Goal: Communication & Community: Answer question/provide support

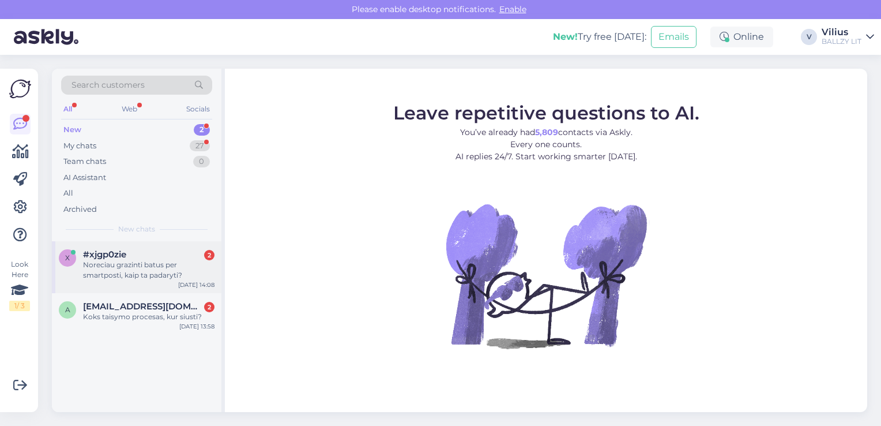
click at [103, 268] on div "Noreciau grazinti batus per smartposti, kaip ta padaryti?" at bounding box center [148, 270] width 131 height 21
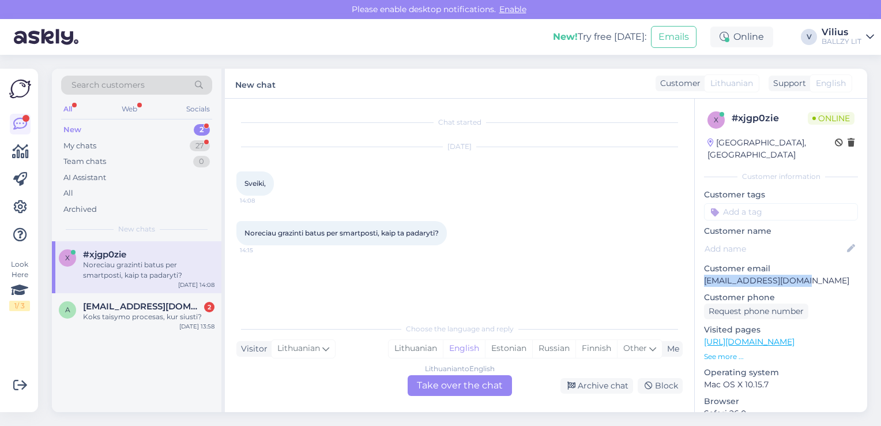
drag, startPoint x: 703, startPoint y: 271, endPoint x: 811, endPoint y: 270, distance: 107.8
click at [811, 270] on div "x # xjgp0zie Online [GEOGRAPHIC_DATA], [GEOGRAPHIC_DATA] Customer information C…" at bounding box center [781, 342] width 172 height 486
copy p "[EMAIL_ADDRESS][DOMAIN_NAME]"
click at [430, 343] on div "Lithuanian" at bounding box center [416, 348] width 54 height 17
click at [437, 383] on div "Lithuanian to Lithuanian Take over the chat" at bounding box center [460, 385] width 104 height 21
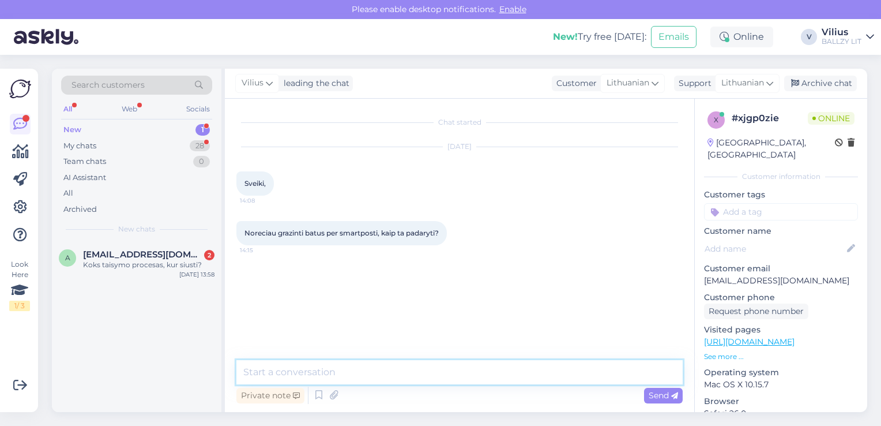
click at [397, 371] on textarea at bounding box center [459, 372] width 446 height 24
paste textarea "[URL][DOMAIN_NAME]"
type textarea "Sveiki, grąžinimo kodą sugeneruokite čia: [URL][DOMAIN_NAME]"
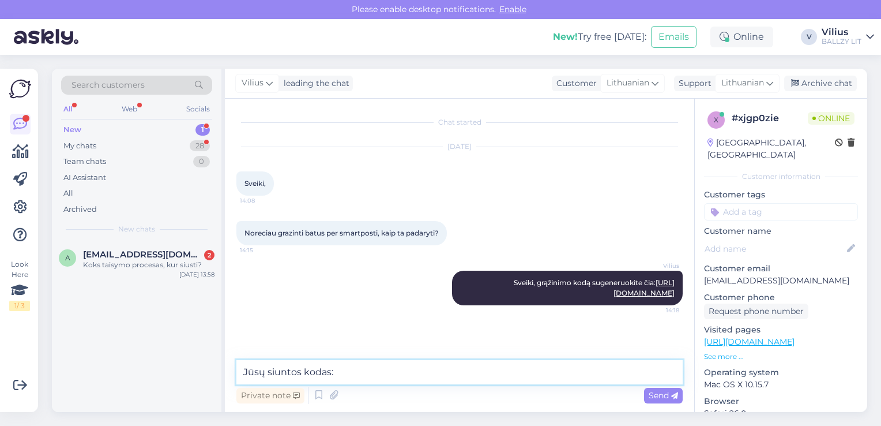
paste textarea "00364300487170375297"
type textarea "Jūsų siuntos kodas: 00364300487170375297"
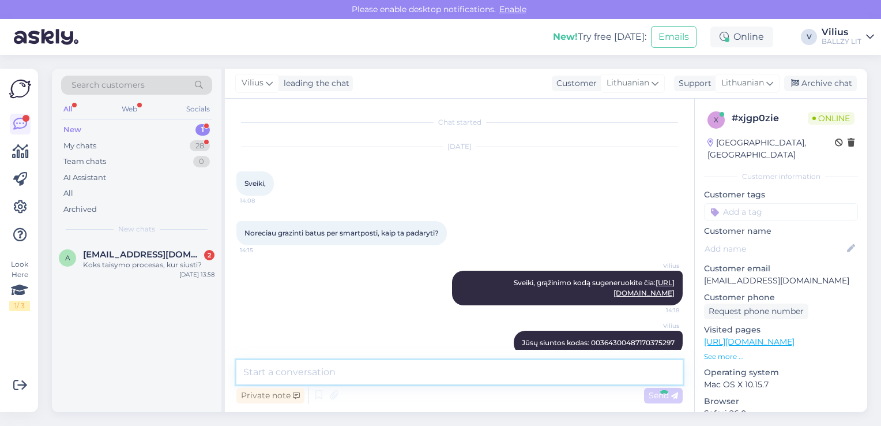
scroll to position [18, 0]
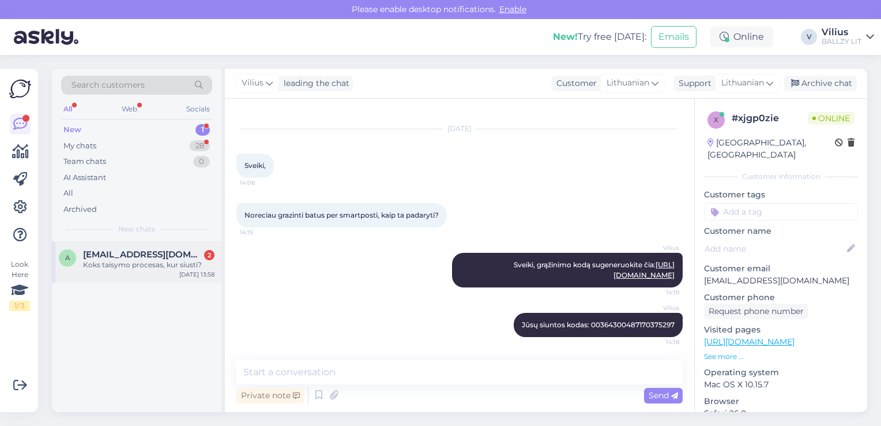
click at [138, 261] on div "Koks taisymo procesas, kur siusti?" at bounding box center [148, 265] width 131 height 10
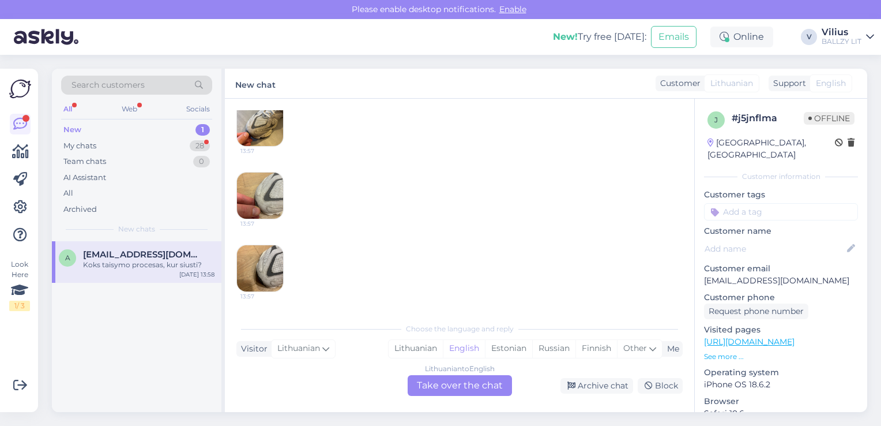
scroll to position [251, 0]
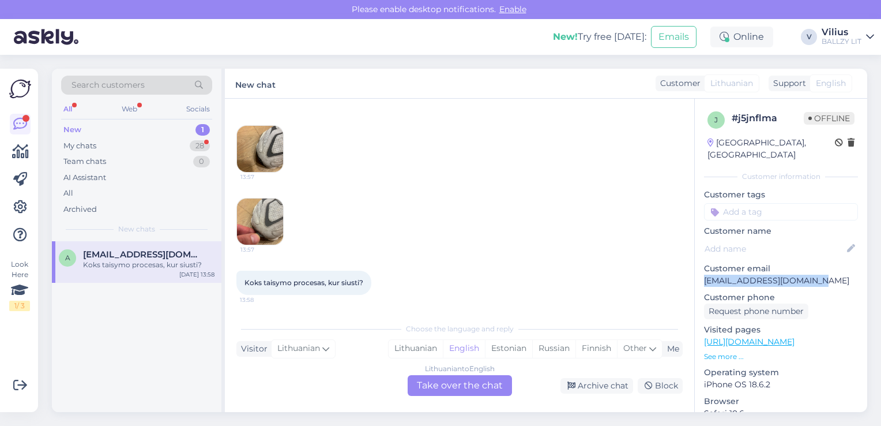
drag, startPoint x: 813, startPoint y: 268, endPoint x: 705, endPoint y: 264, distance: 107.9
click at [705, 275] on p "[EMAIL_ADDRESS][DOMAIN_NAME]" at bounding box center [781, 281] width 154 height 12
copy p "[EMAIL_ADDRESS][DOMAIN_NAME]"
click at [415, 347] on div "Lithuanian" at bounding box center [416, 348] width 54 height 17
click at [446, 380] on div "Lithuanian to Lithuanian Take over the chat" at bounding box center [460, 385] width 104 height 21
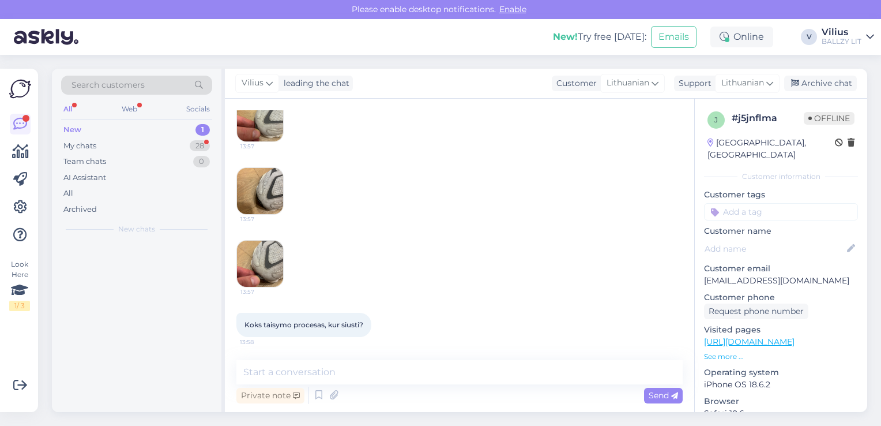
scroll to position [208, 0]
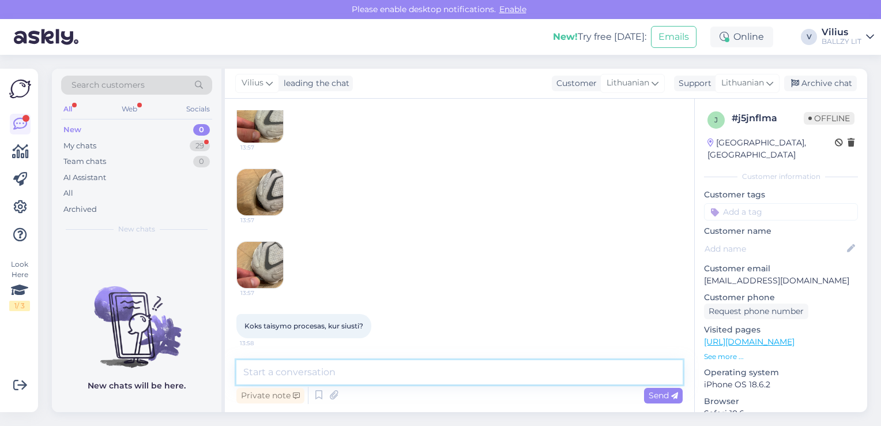
click at [391, 363] on textarea at bounding box center [459, 372] width 446 height 24
paste textarea "Laba diena, kilus abejonių dėl internetinėje parduotuvėje pirktos prekės kokybė…"
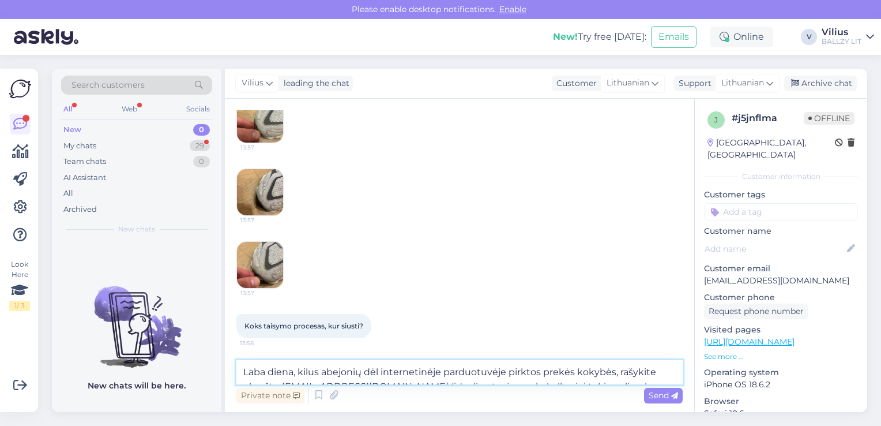
scroll to position [251, 0]
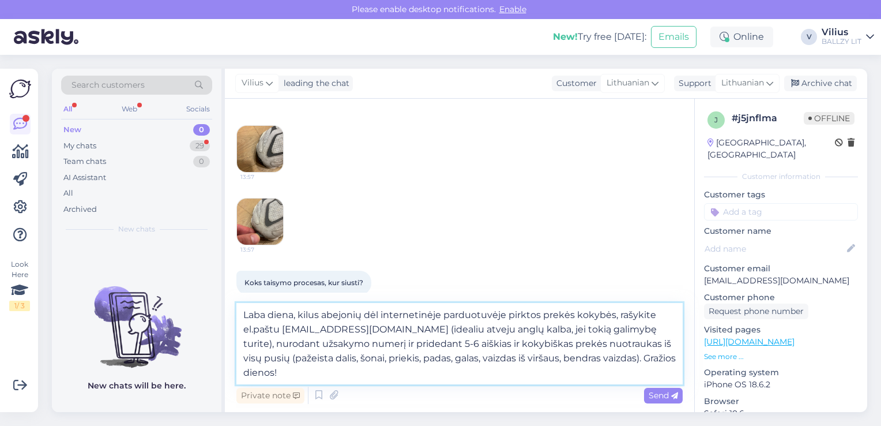
click at [599, 356] on textarea "Laba diena, kilus abejonių dėl internetinėje parduotuvėje pirktos prekės kokybė…" at bounding box center [459, 343] width 446 height 81
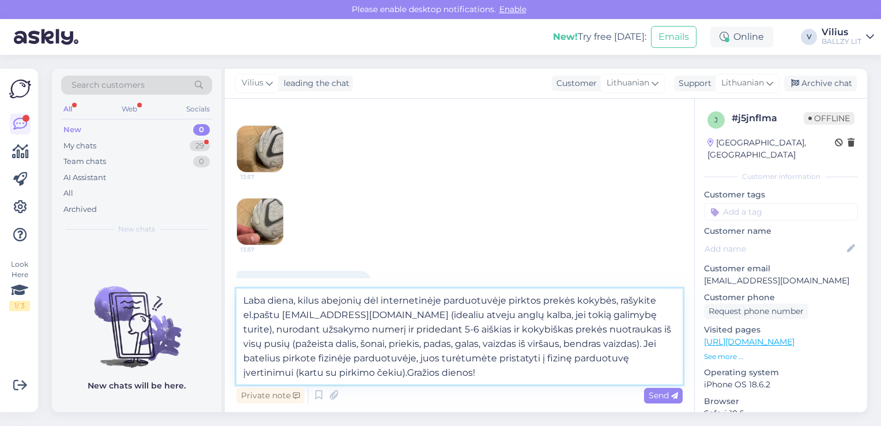
type textarea "Laba diena, kilus abejonių dėl internetinėje parduotuvėje pirktos prekės kokybė…"
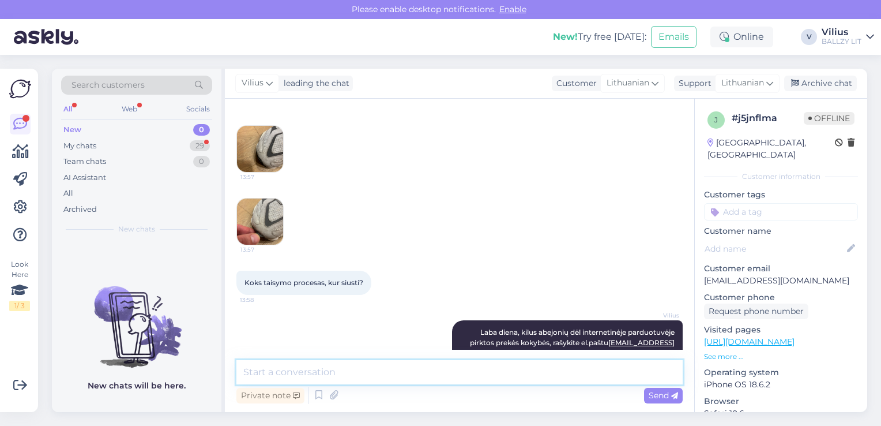
scroll to position [341, 0]
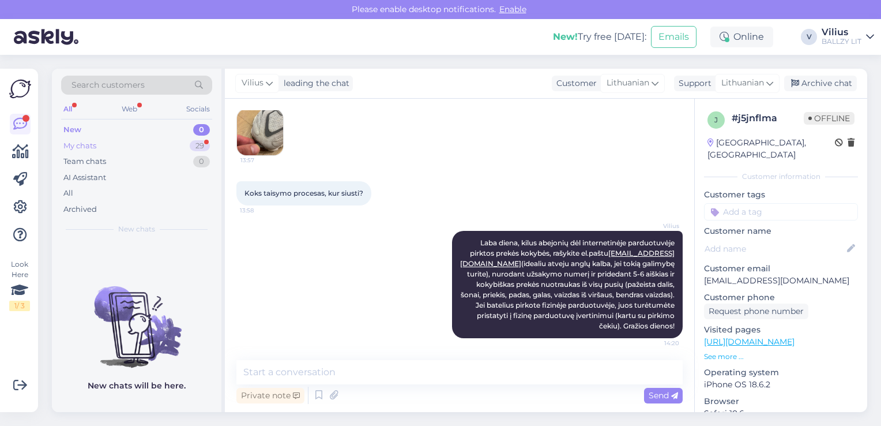
click at [123, 151] on div "My chats 29" at bounding box center [136, 146] width 151 height 16
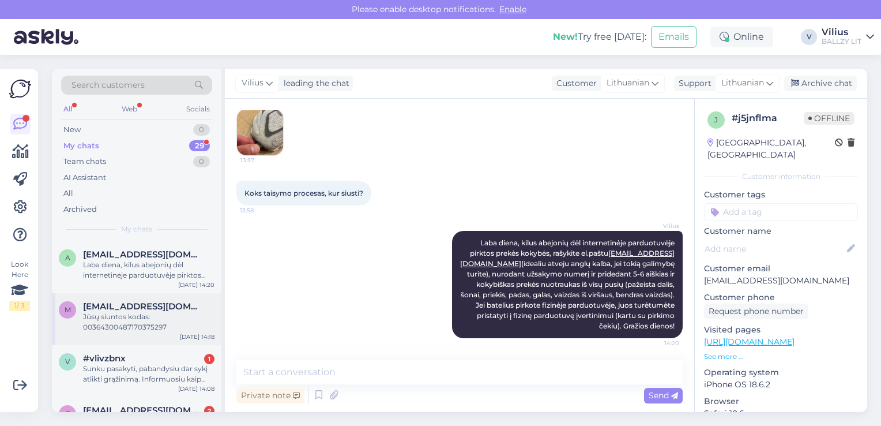
click at [116, 311] on div "Jūsų siuntos kodas: 00364300487170375297" at bounding box center [148, 321] width 131 height 21
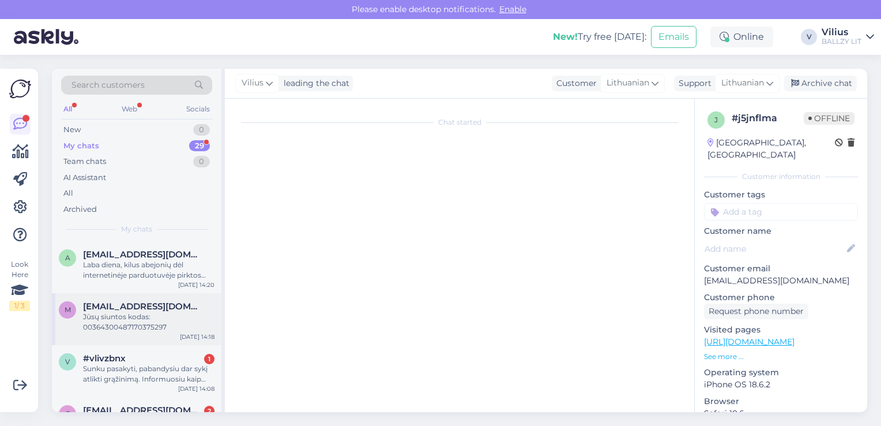
scroll to position [18, 0]
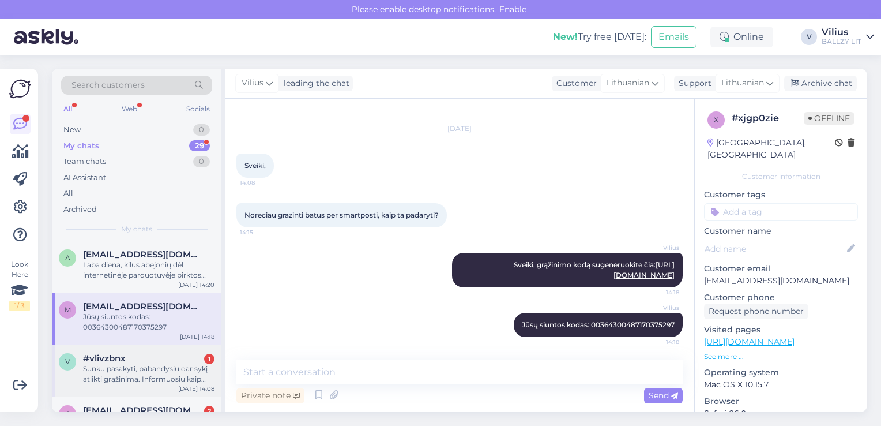
click at [133, 361] on div "#vlivzbnx 1" at bounding box center [148, 358] width 131 height 10
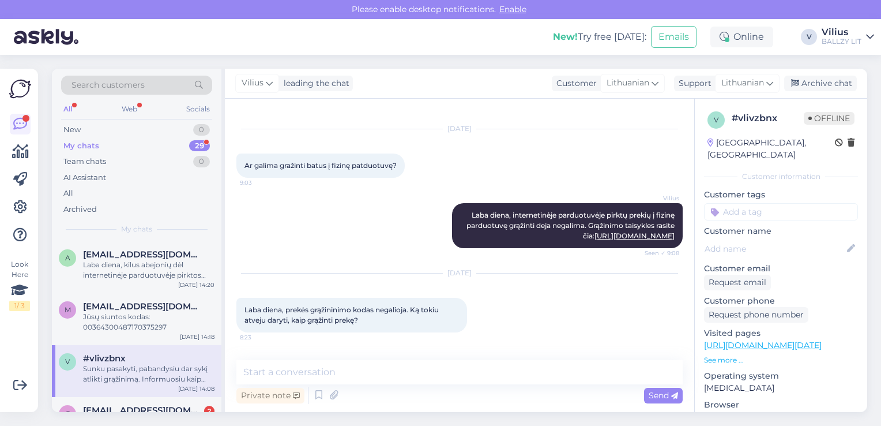
scroll to position [479, 0]
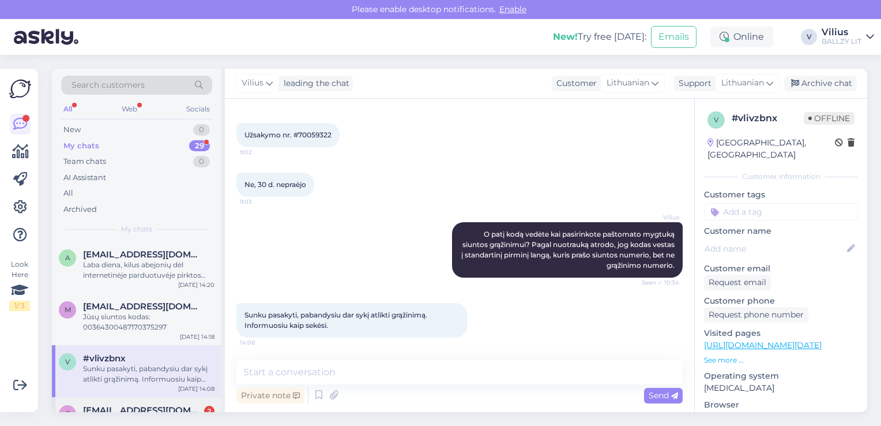
click at [153, 401] on div "c [EMAIL_ADDRESS][DOMAIN_NAME] 2 HJ7824_400_6Y [DATE] 11:56" at bounding box center [137, 418] width 170 height 42
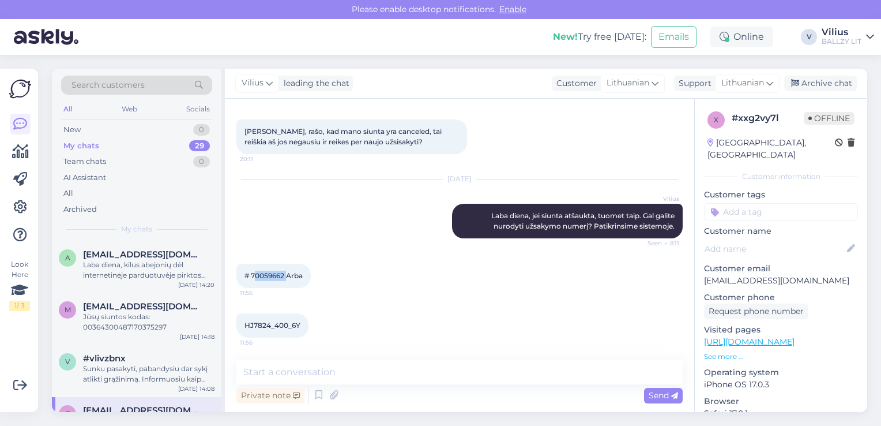
drag, startPoint x: 287, startPoint y: 273, endPoint x: 253, endPoint y: 274, distance: 34.6
click at [253, 274] on span "# 70059662 Arba" at bounding box center [274, 275] width 58 height 9
copy span "70059662"
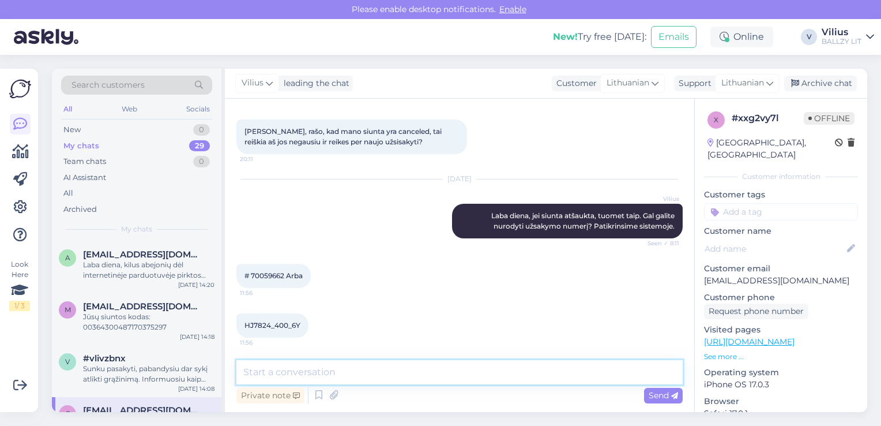
click at [404, 363] on textarea at bounding box center [459, 372] width 446 height 24
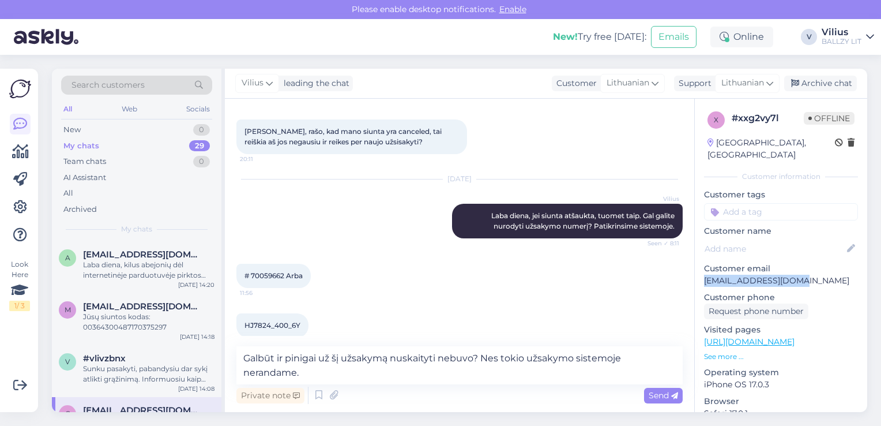
drag, startPoint x: 705, startPoint y: 271, endPoint x: 789, endPoint y: 272, distance: 84.2
click at [789, 275] on p "[EMAIL_ADDRESS][DOMAIN_NAME]" at bounding box center [781, 281] width 154 height 12
copy p "[EMAIL_ADDRESS][DOMAIN_NAME]"
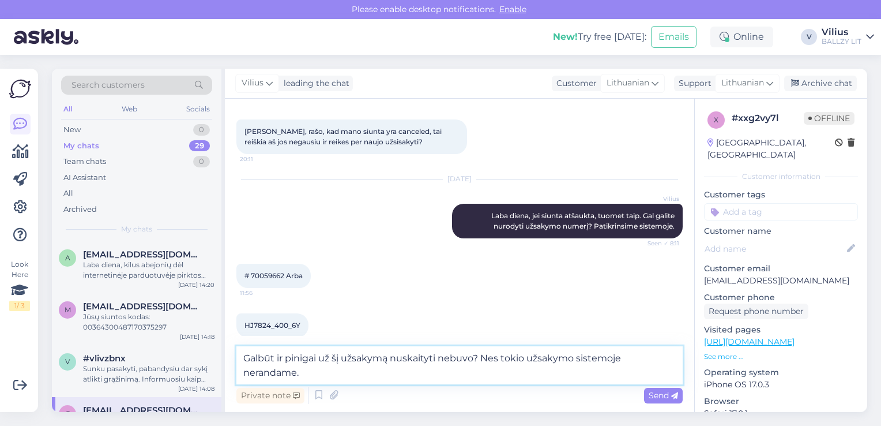
click at [298, 375] on textarea "Galbūt ir pinigai už šį užsakymą nuskaityti nebuvo? Nes tokio užsakymo sistemoj…" at bounding box center [459, 365] width 446 height 38
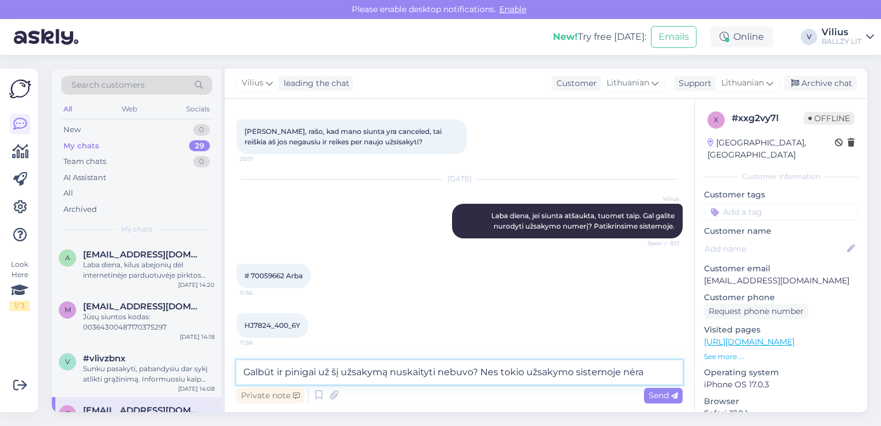
type textarea "Galbūt ir pinigai už šį užsakymą nuskaityti nebuvo? Nes tokio užsakymo sistemoj…"
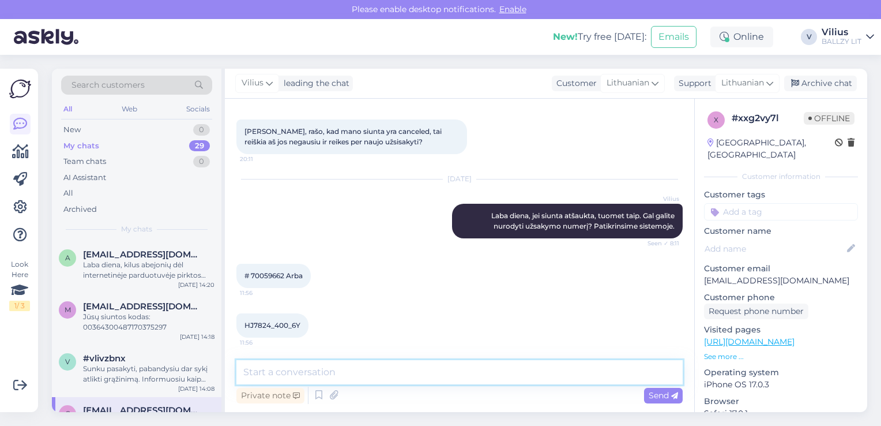
scroll to position [783, 0]
